Goal: Information Seeking & Learning: Learn about a topic

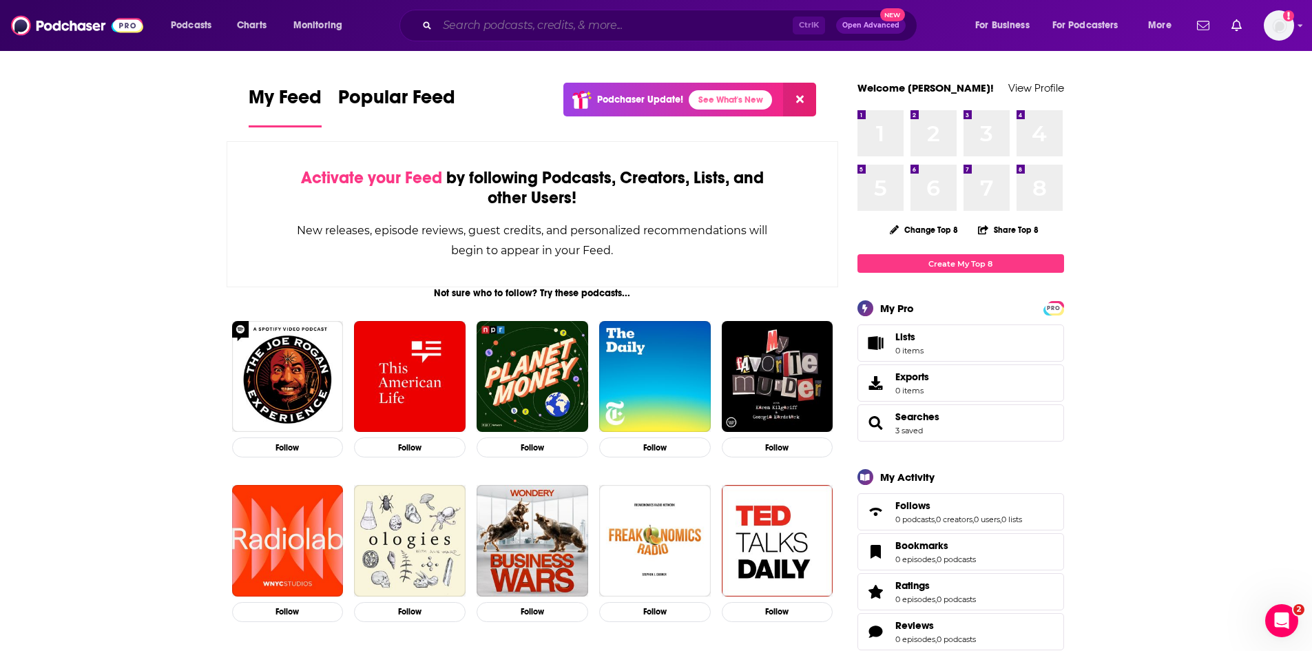
click at [506, 30] on input "Search podcasts, credits, & more..." at bounding box center [615, 25] width 356 height 22
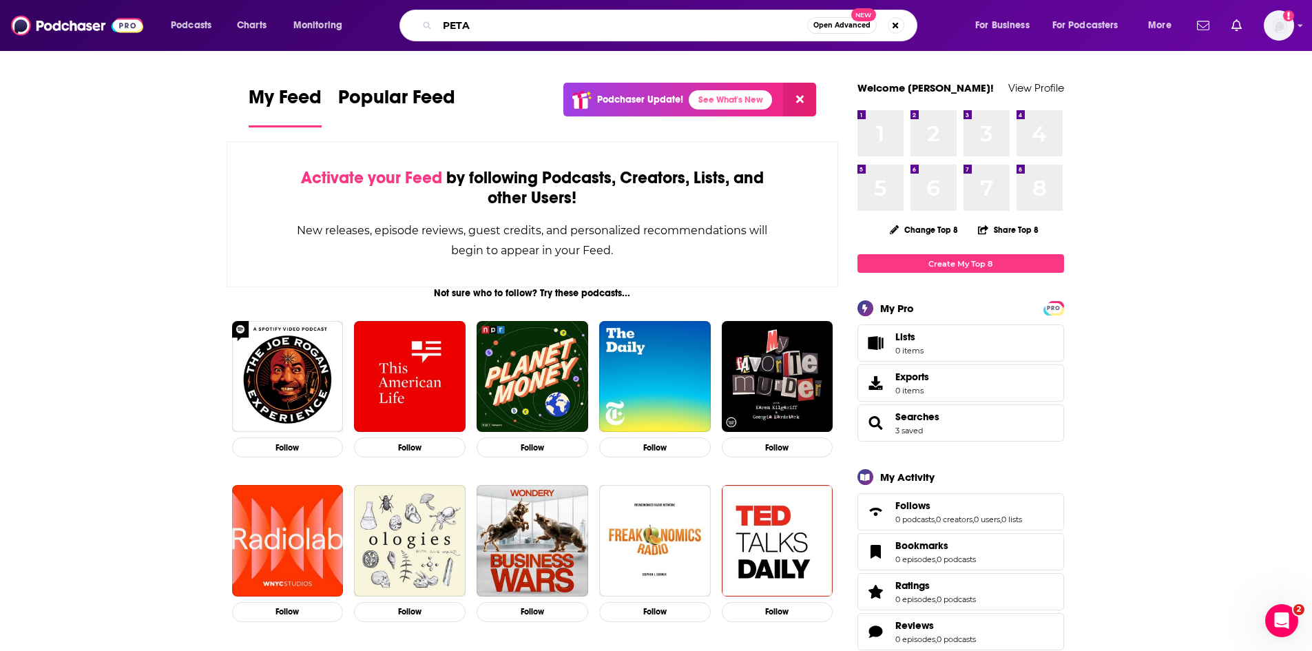
type input "PETA"
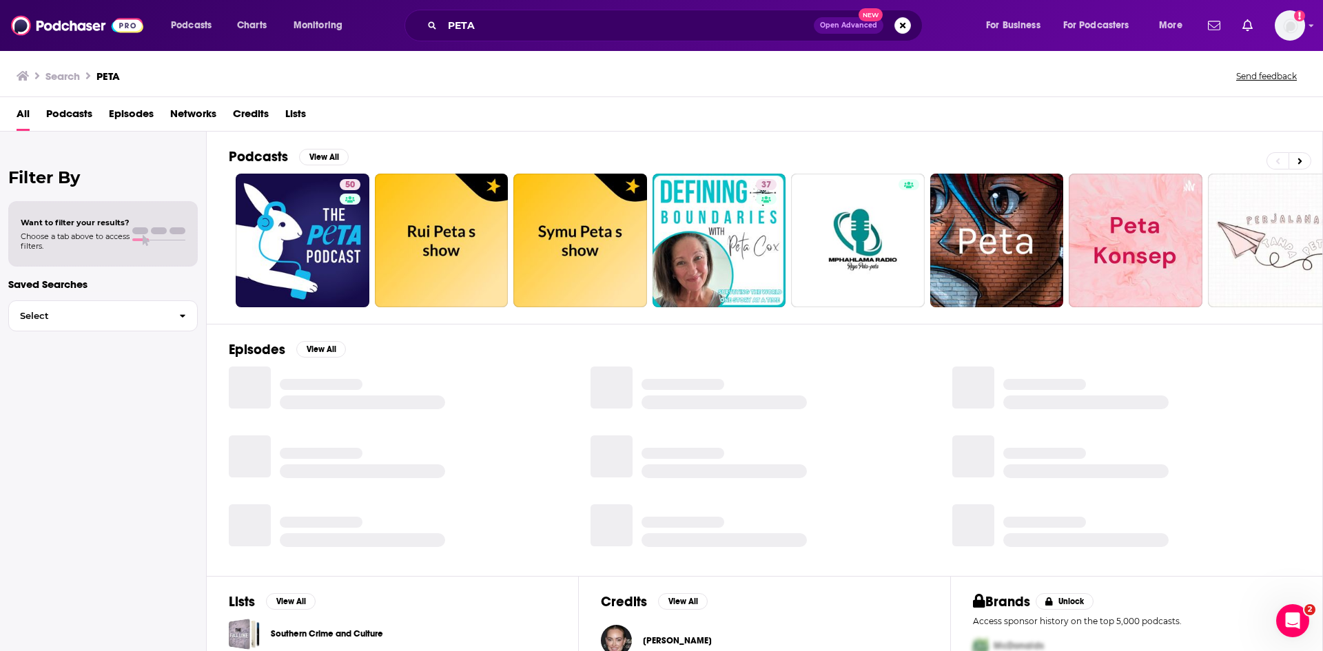
click at [134, 116] on span "Episodes" at bounding box center [131, 117] width 45 height 28
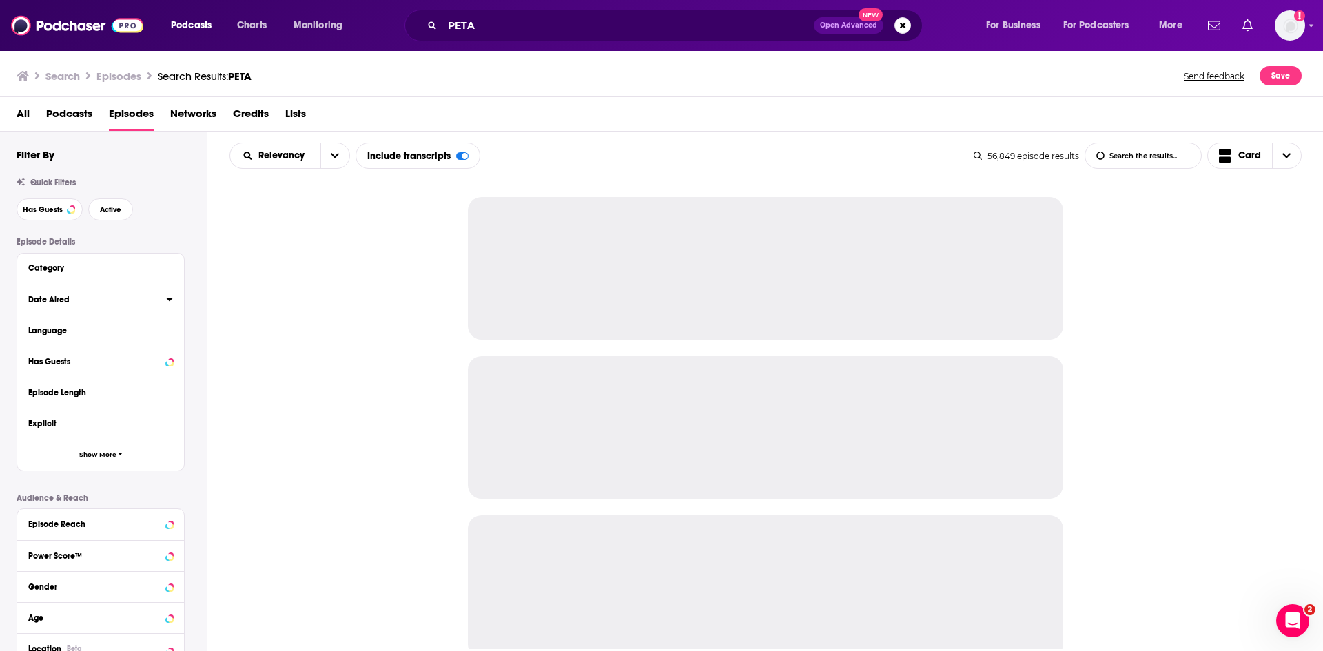
click at [167, 301] on icon at bounding box center [169, 298] width 7 height 11
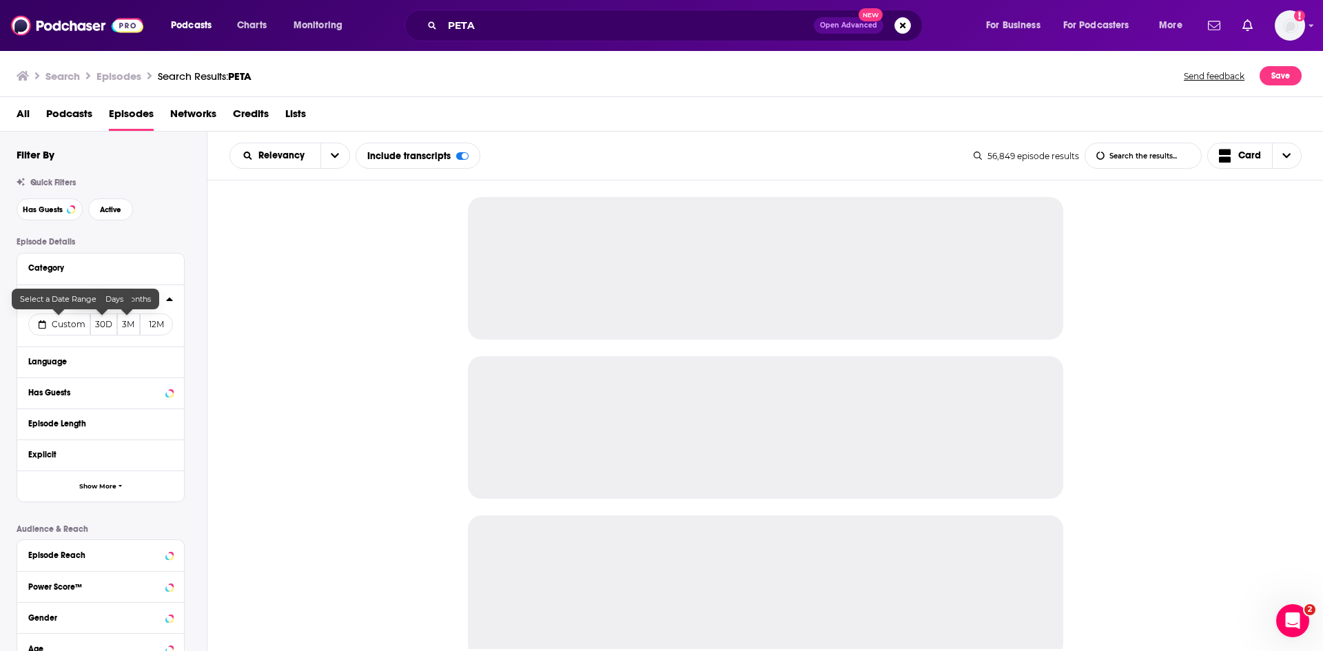
click at [54, 323] on span "Custom" at bounding box center [69, 324] width 34 height 10
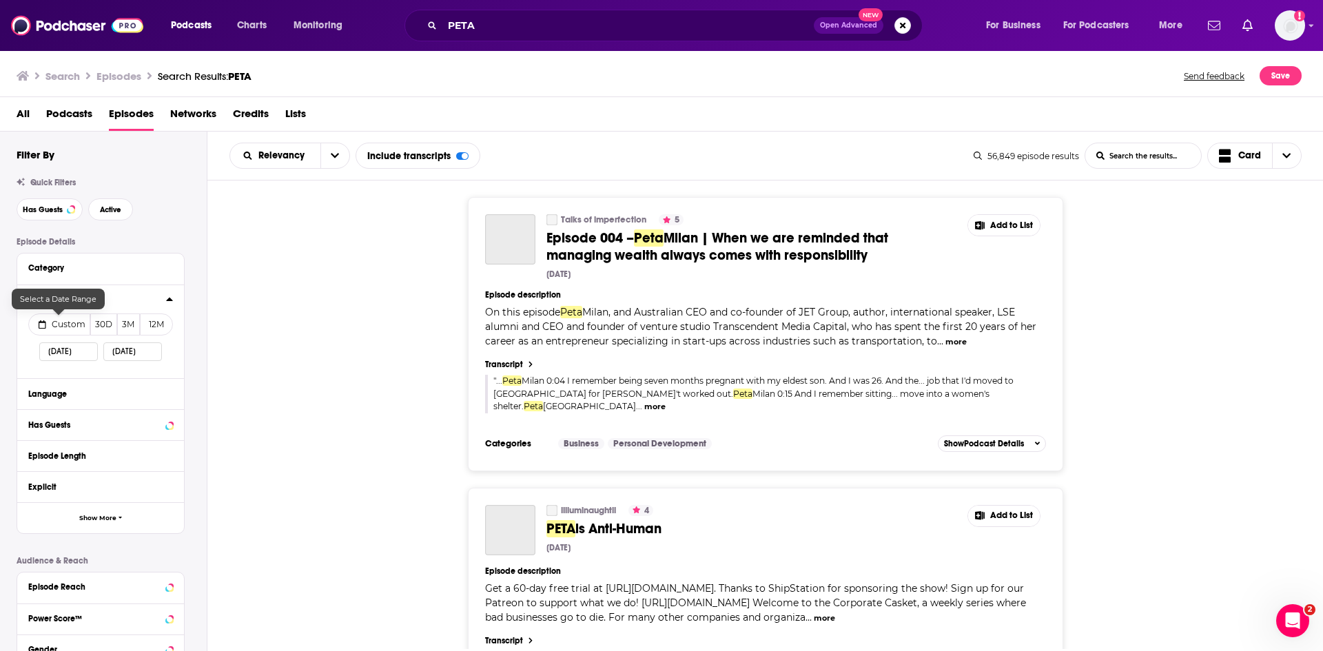
select select "7"
select select "2025"
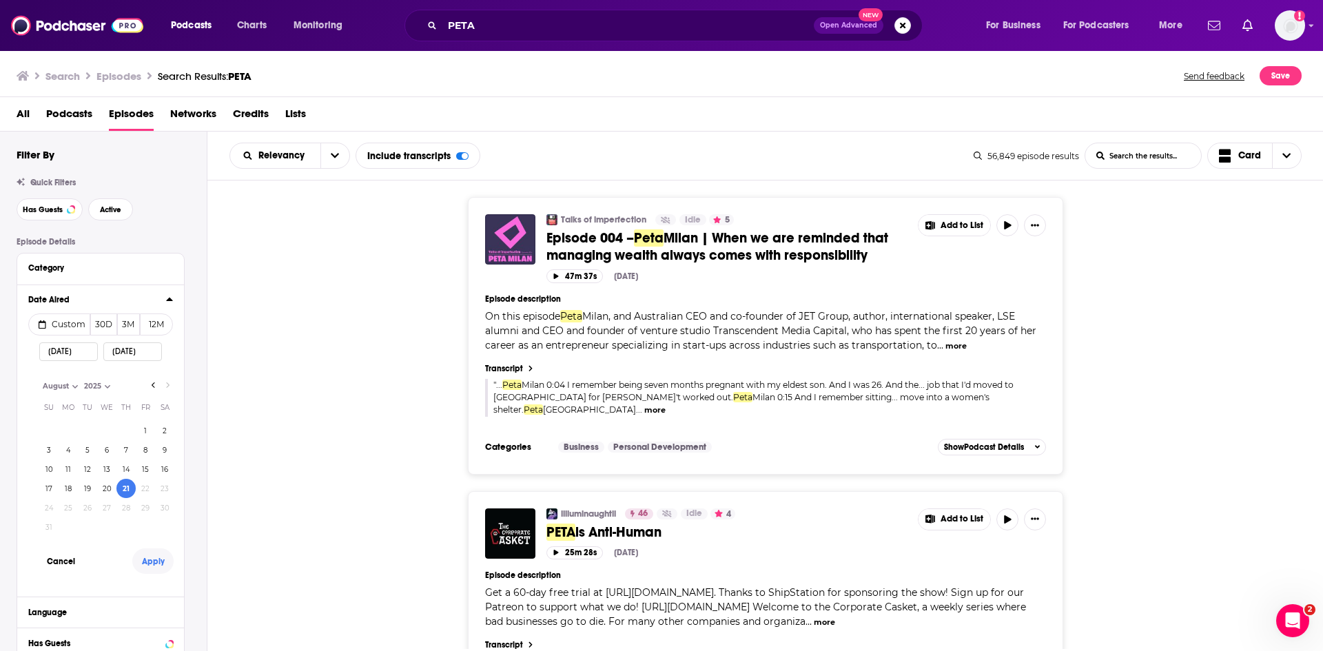
click at [153, 564] on button "Apply" at bounding box center [152, 560] width 41 height 25
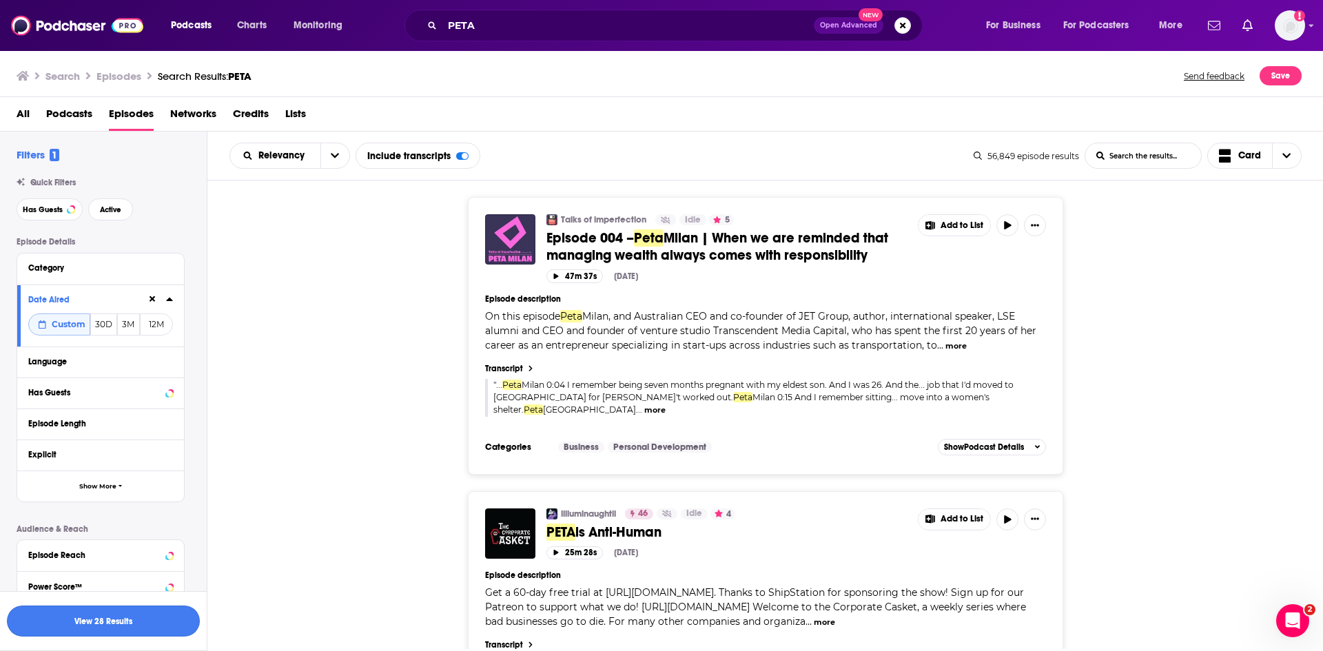
click at [100, 626] on button "View 28 Results" at bounding box center [103, 621] width 193 height 31
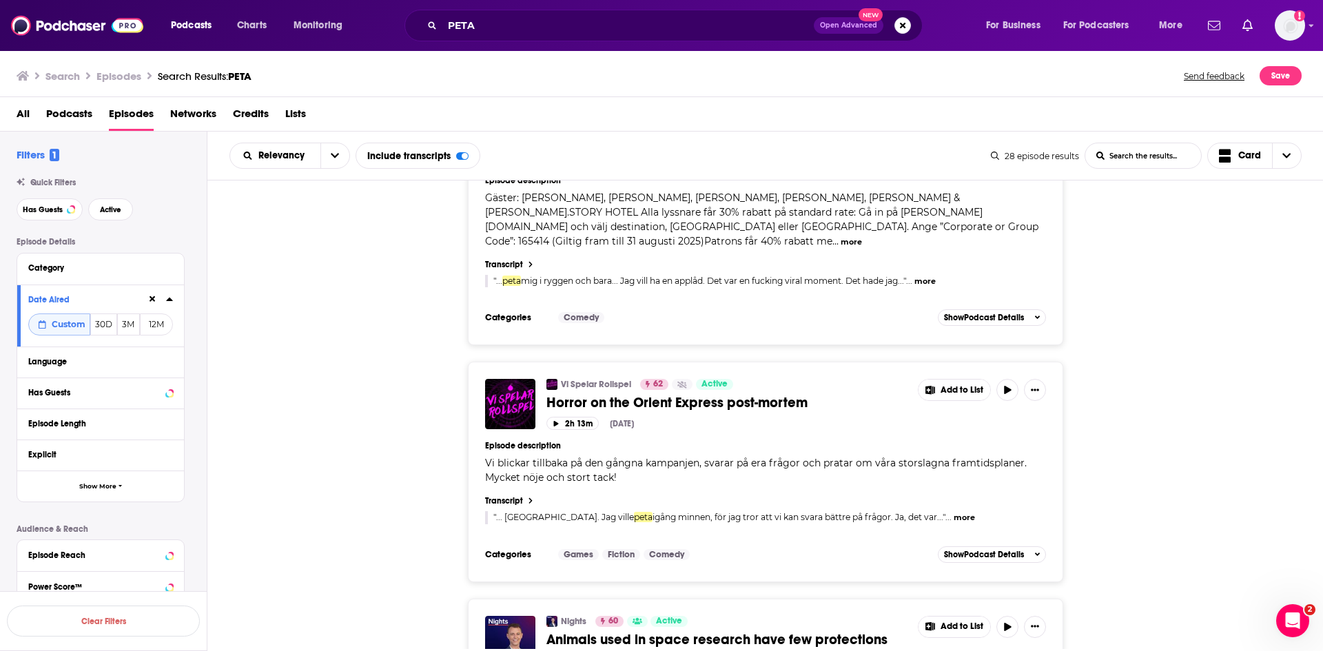
scroll to position [5627, 0]
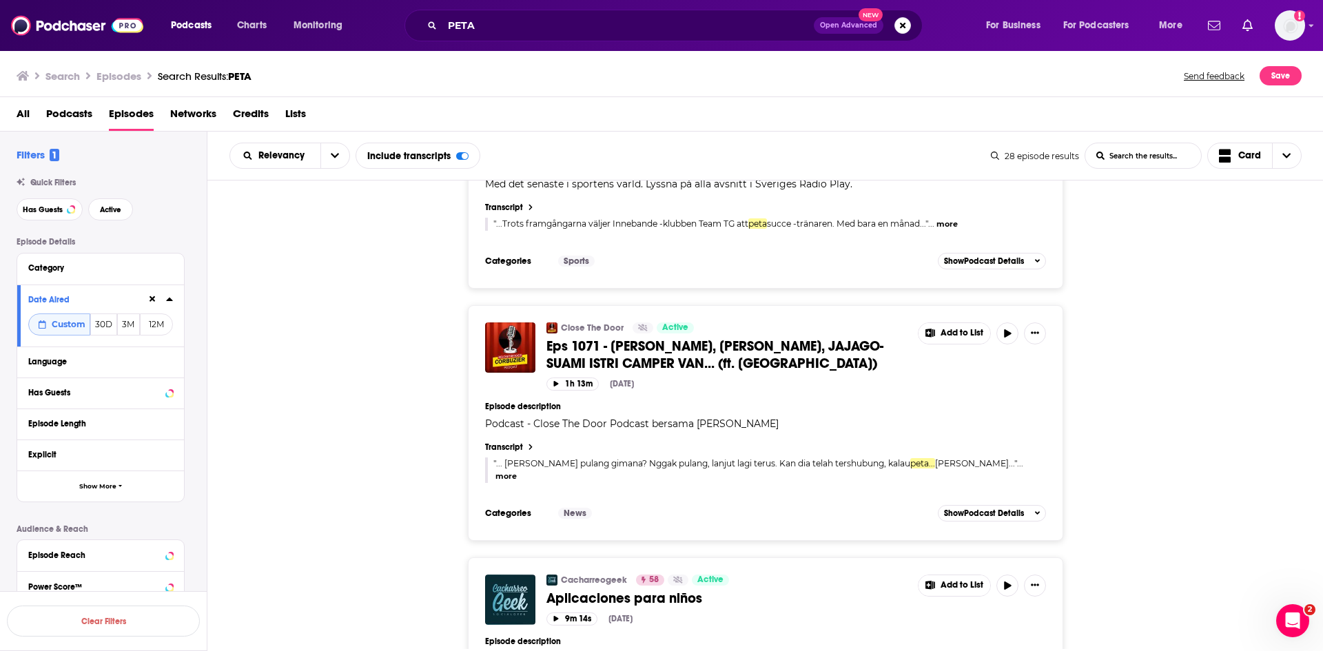
scroll to position [6355, 0]
